Goal: Task Accomplishment & Management: Manage account settings

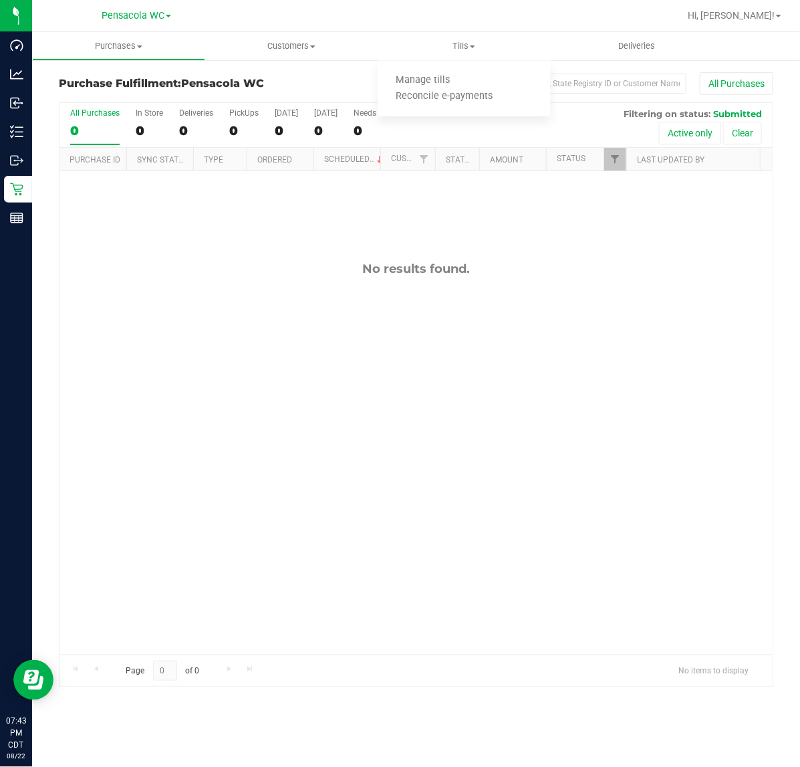
click at [435, 75] on span "Manage tills" at bounding box center [423, 80] width 90 height 11
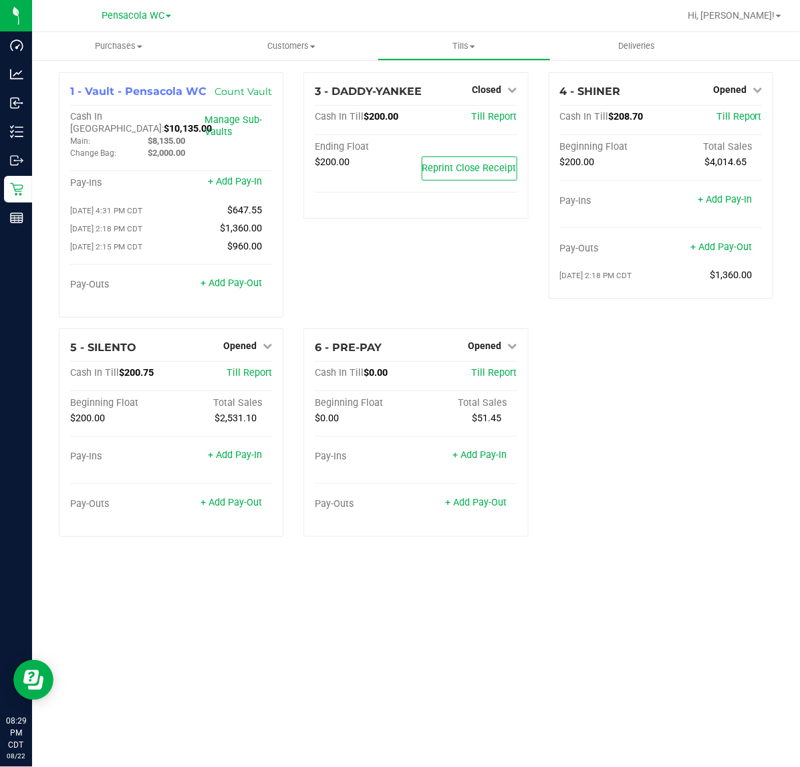
click at [261, 615] on div "Purchases Summary of purchases Fulfillment All purchases Customers All customer…" at bounding box center [416, 399] width 768 height 735
